Goal: Task Accomplishment & Management: Manage account settings

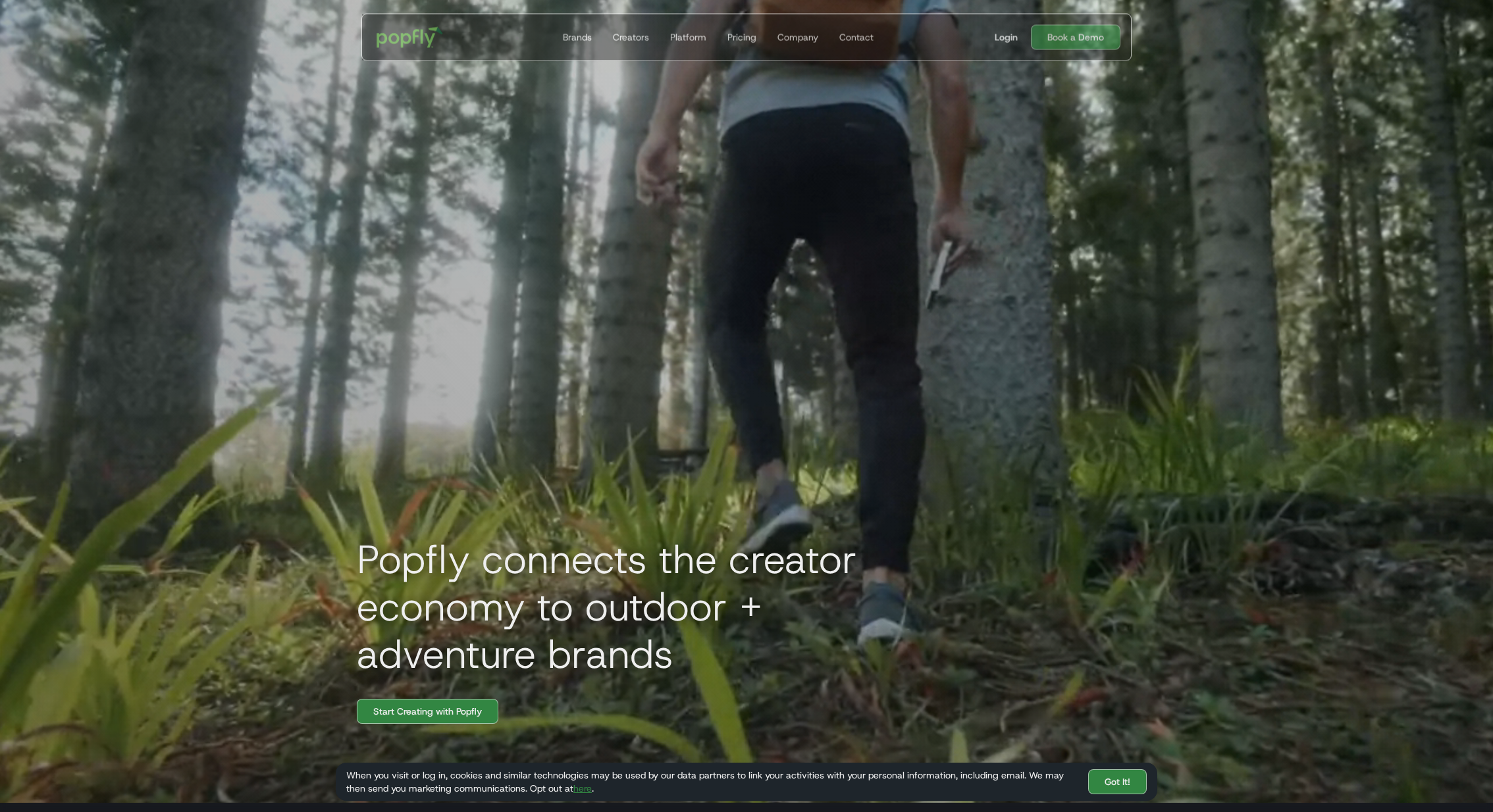
click at [998, 32] on div "Login" at bounding box center [1005, 37] width 23 height 13
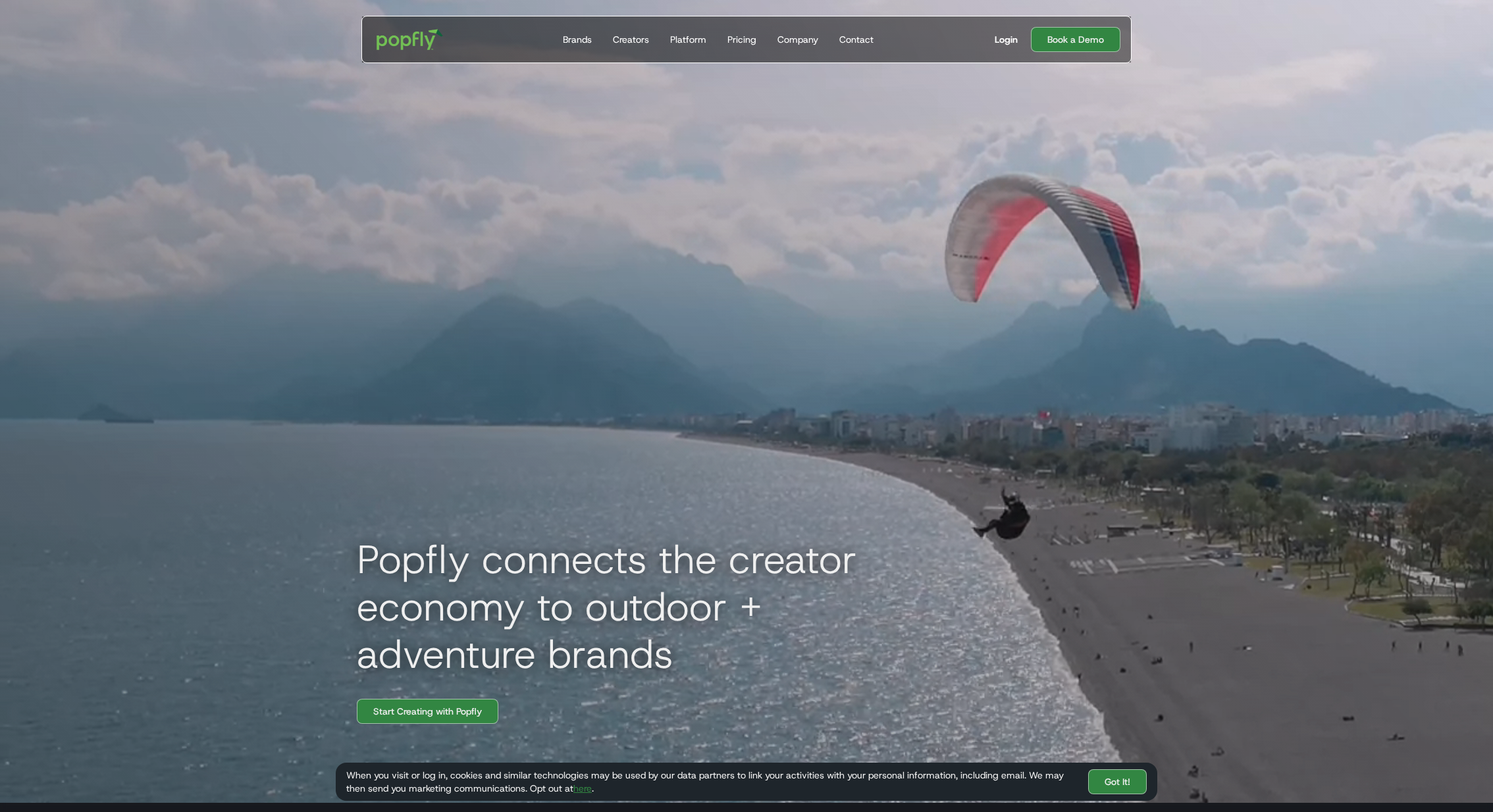
click at [1004, 42] on div "Login" at bounding box center [1005, 39] width 23 height 13
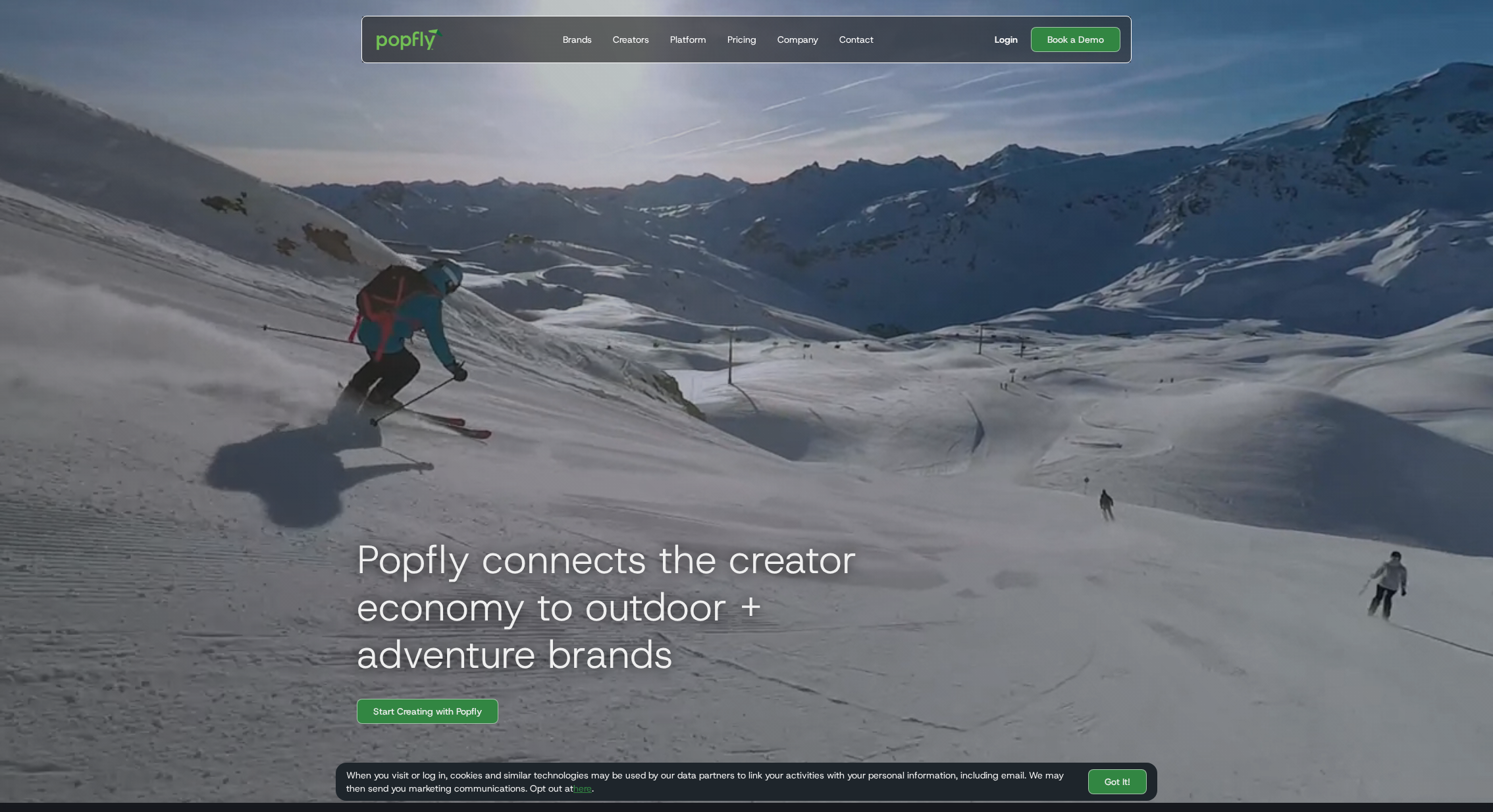
click at [1005, 41] on div "Login" at bounding box center [1005, 39] width 23 height 13
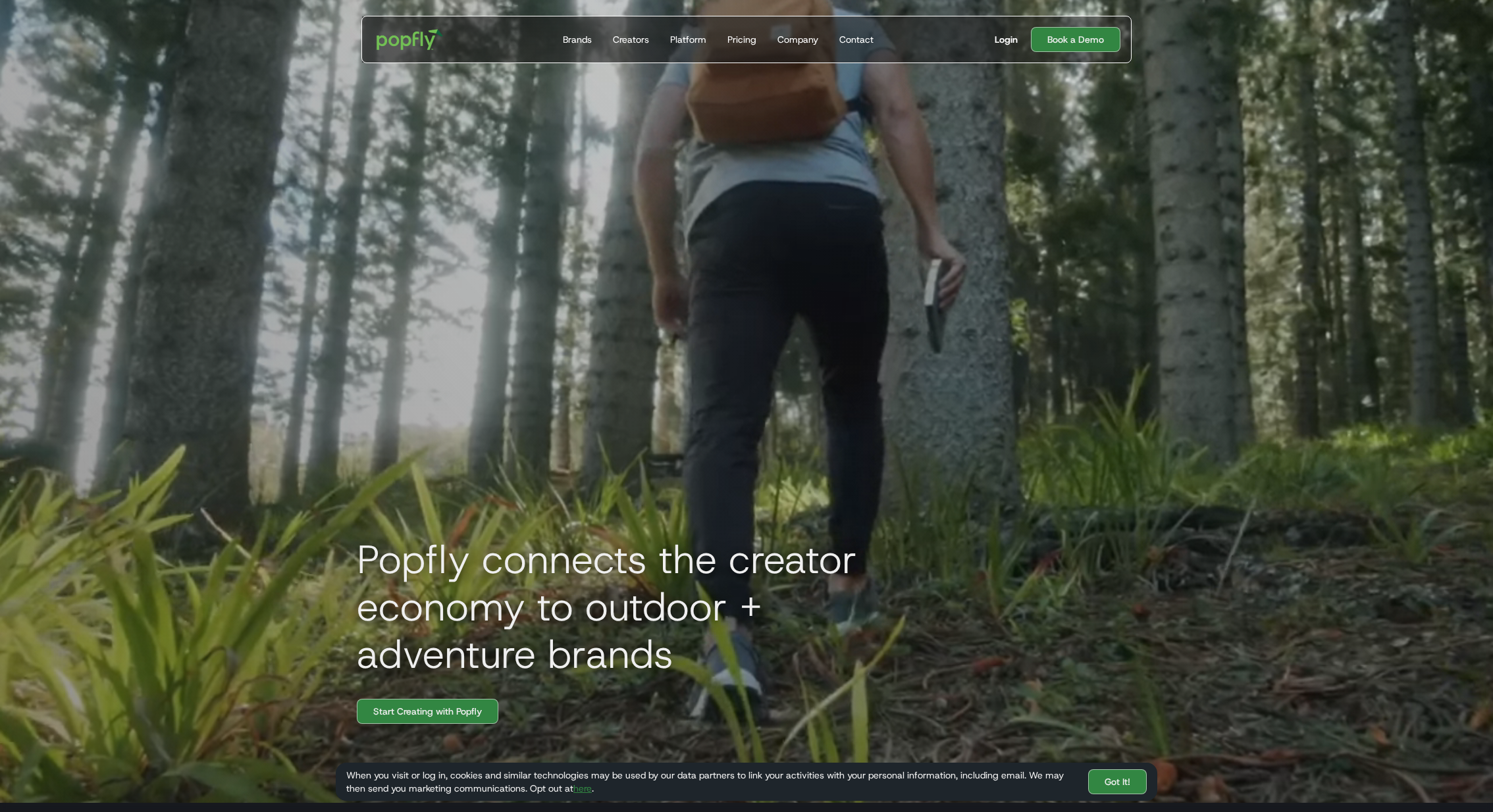
click at [995, 42] on div "Login" at bounding box center [1005, 39] width 23 height 13
